Goal: Task Accomplishment & Management: Manage account settings

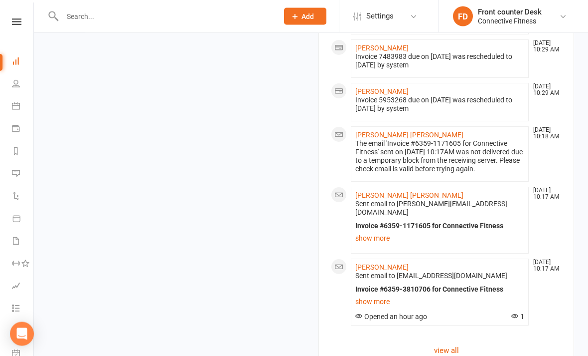
scroll to position [1116, 0]
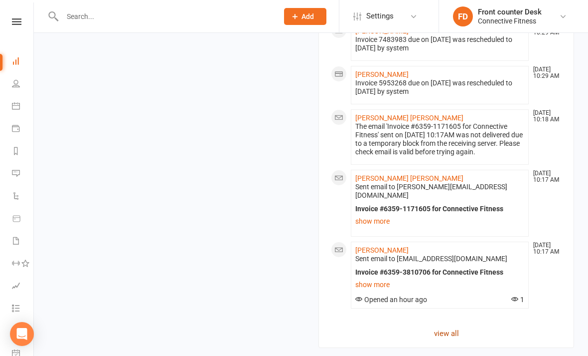
click at [455, 327] on link "view all" at bounding box center [446, 333] width 231 height 12
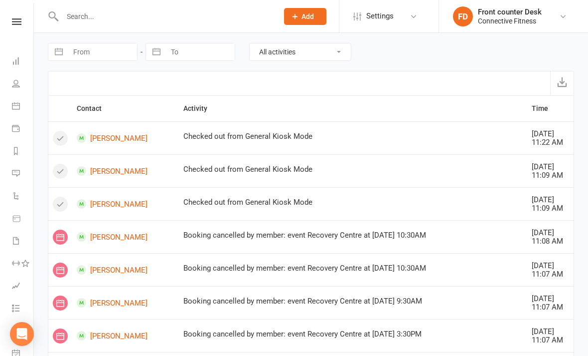
click at [84, 52] on input "From" at bounding box center [102, 51] width 69 height 17
select select "7"
select select "2025"
select select "8"
select select "2025"
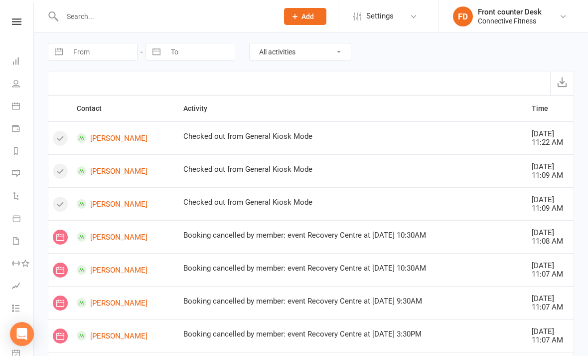
select select "9"
select select "2025"
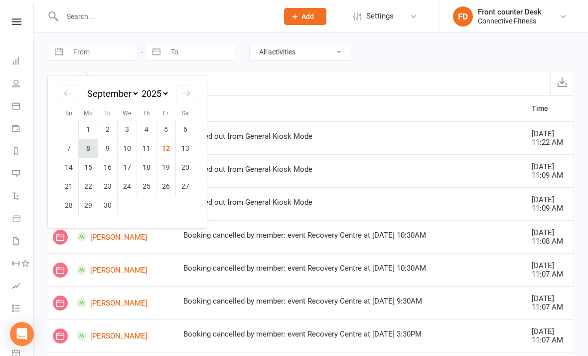
click at [94, 147] on td "8" at bounding box center [88, 148] width 19 height 19
type input "[DATE]"
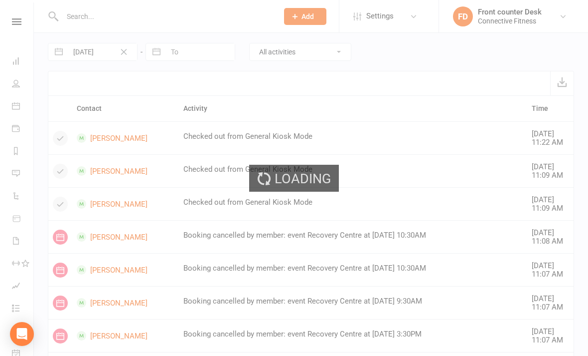
click at [209, 50] on div "Loading" at bounding box center [294, 178] width 588 height 356
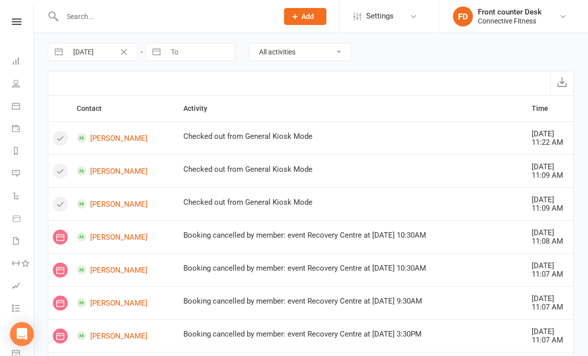
click at [203, 55] on input "To" at bounding box center [200, 51] width 69 height 17
select select "7"
select select "2025"
select select "8"
select select "2025"
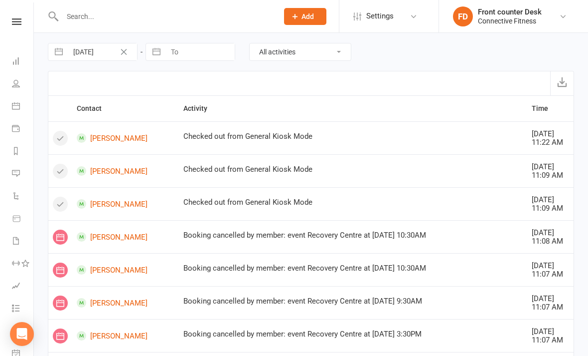
select select "9"
select select "2025"
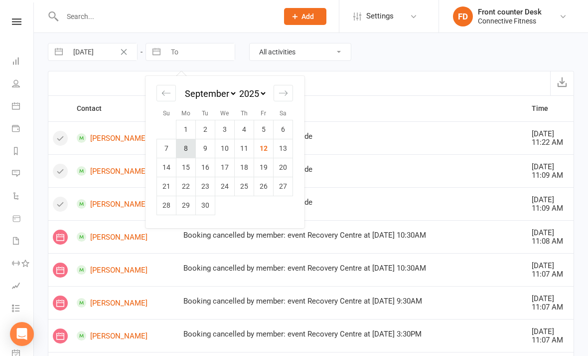
click at [185, 148] on td "8" at bounding box center [186, 148] width 19 height 19
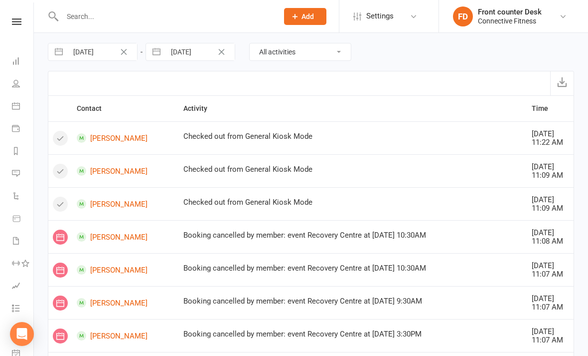
type input "[DATE]"
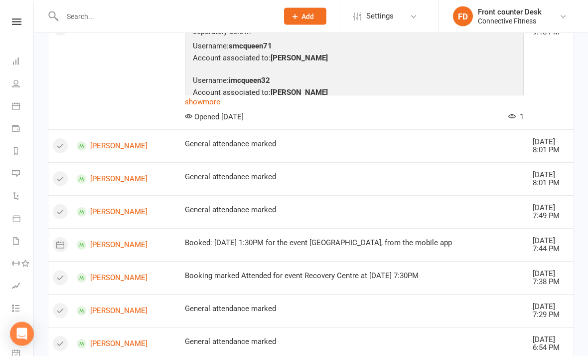
scroll to position [975, 0]
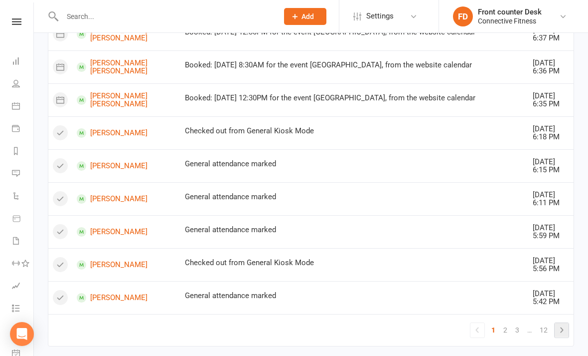
click at [562, 329] on icon at bounding box center [562, 330] width 12 height 12
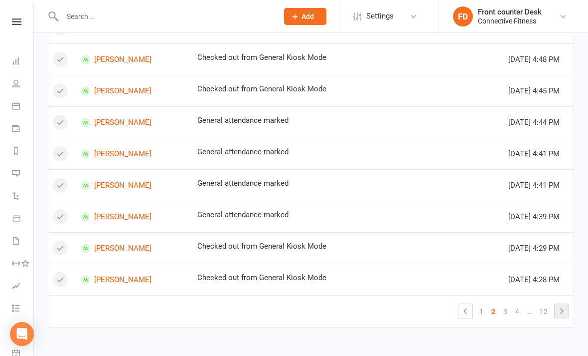
scroll to position [588, 0]
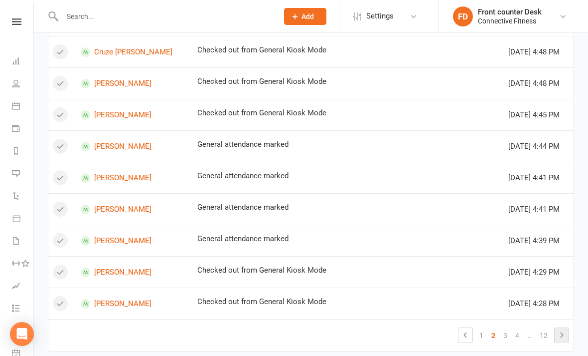
click at [563, 329] on icon at bounding box center [562, 335] width 12 height 12
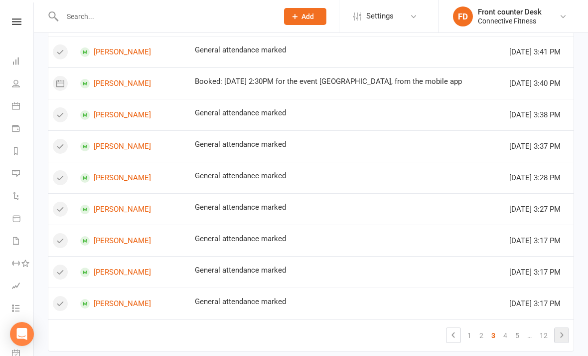
click at [555, 330] on link at bounding box center [562, 335] width 14 height 14
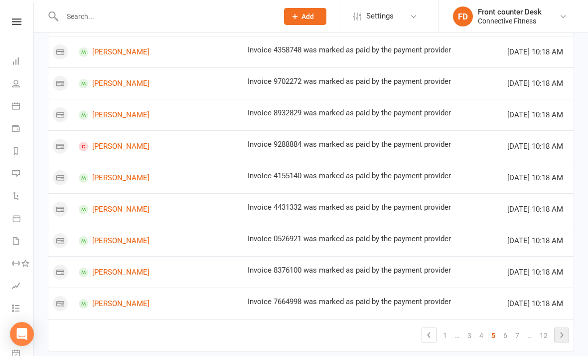
click at [559, 333] on icon at bounding box center [562, 335] width 12 height 12
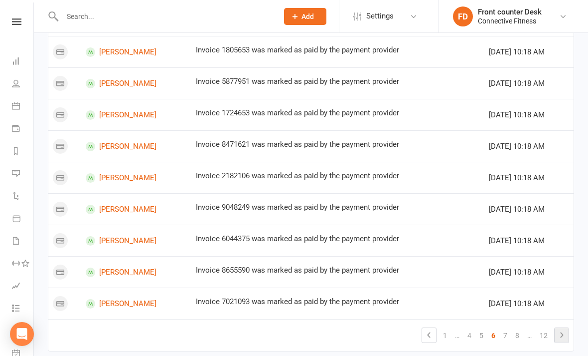
click at [561, 329] on icon at bounding box center [562, 335] width 12 height 12
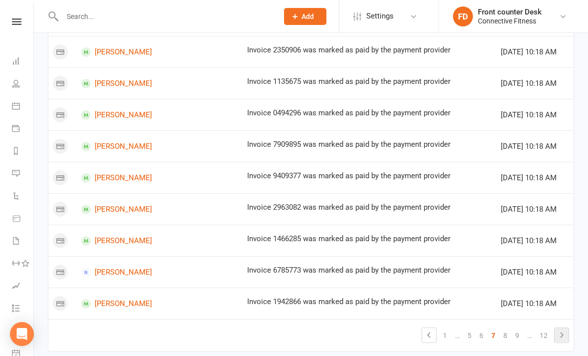
click at [561, 331] on icon at bounding box center [562, 335] width 12 height 12
click at [560, 333] on icon at bounding box center [562, 335] width 12 height 12
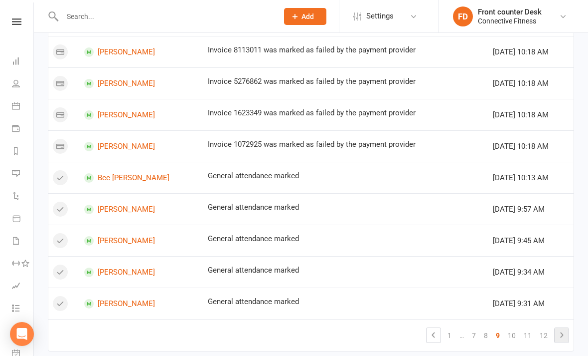
click at [564, 331] on icon at bounding box center [562, 335] width 12 height 12
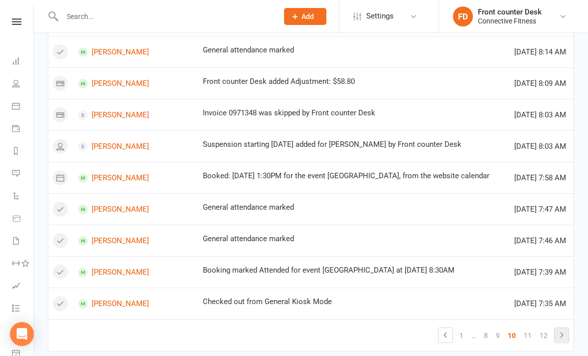
click at [562, 332] on icon at bounding box center [561, 334] width 3 height 5
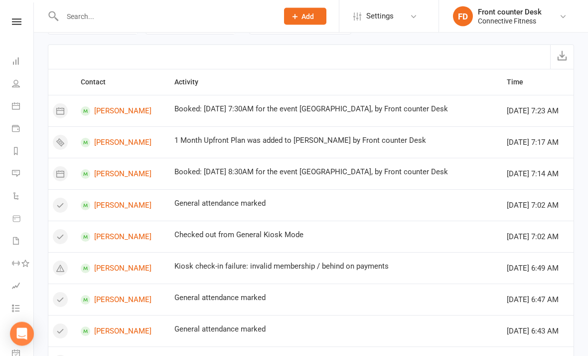
scroll to position [26, 0]
click at [129, 141] on link "[PERSON_NAME]" at bounding box center [123, 142] width 85 height 9
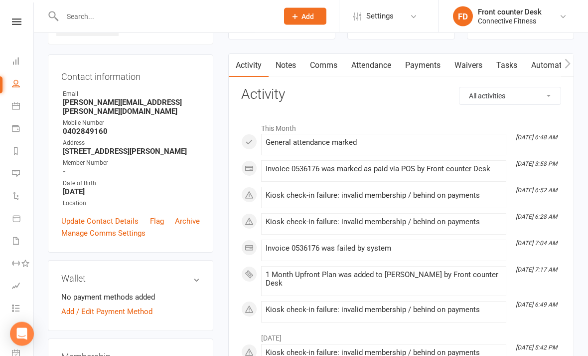
scroll to position [83, 0]
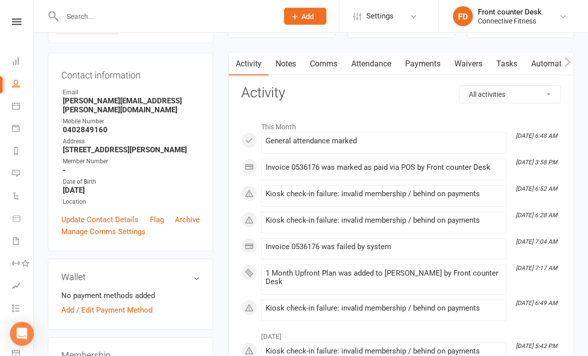
click at [360, 277] on div "1 Month Upfront Plan was added to [PERSON_NAME] by Front counter Desk" at bounding box center [384, 277] width 236 height 17
click at [354, 281] on div "1 Month Upfront Plan was added to [PERSON_NAME] by Front counter Desk" at bounding box center [384, 277] width 236 height 17
click at [341, 269] on div "1 Month Upfront Plan was added to [PERSON_NAME] by Front counter Desk" at bounding box center [384, 277] width 236 height 17
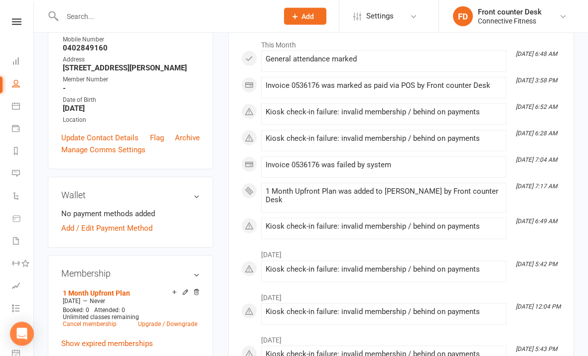
scroll to position [165, 0]
click at [78, 289] on link "1 Month Upfront Plan" at bounding box center [96, 293] width 67 height 8
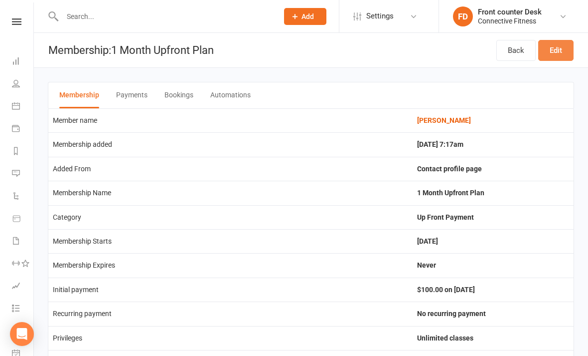
click at [554, 51] on link "Edit" at bounding box center [556, 50] width 35 height 21
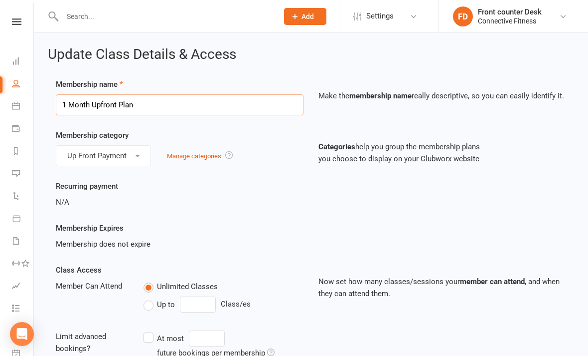
click at [231, 101] on input "1 Month Upfront Plan" at bounding box center [180, 104] width 248 height 21
click at [252, 170] on div "Membership category Up Front Payment Manage categories Categories help you grou…" at bounding box center [311, 154] width 526 height 51
click at [129, 155] on button "Up Front Payment" at bounding box center [103, 155] width 95 height 21
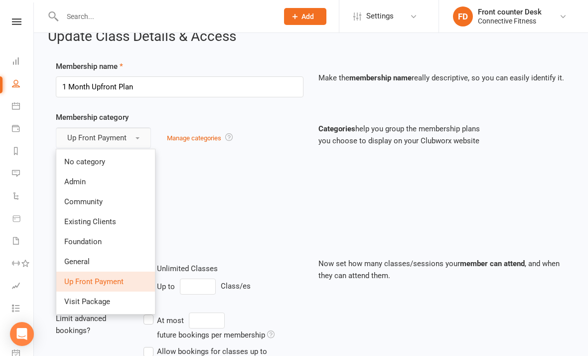
scroll to position [19, 0]
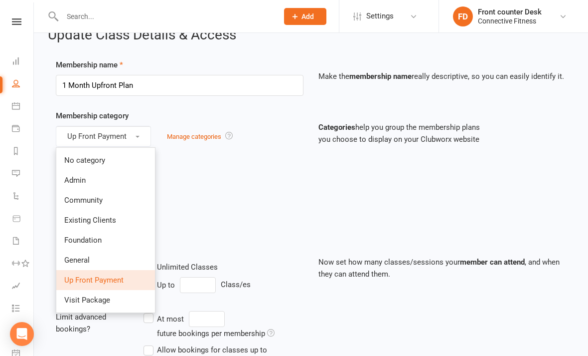
click at [220, 199] on div "Recurring payment N/A" at bounding box center [311, 182] width 526 height 42
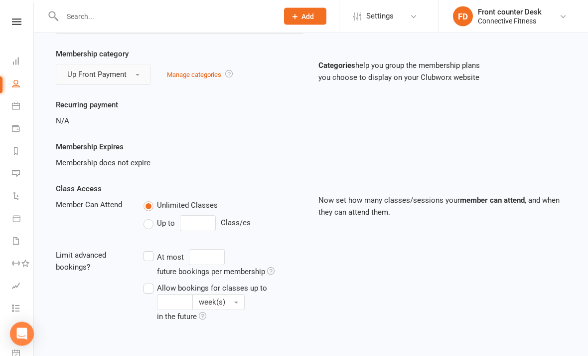
scroll to position [0, 0]
